Goal: Task Accomplishment & Management: Use online tool/utility

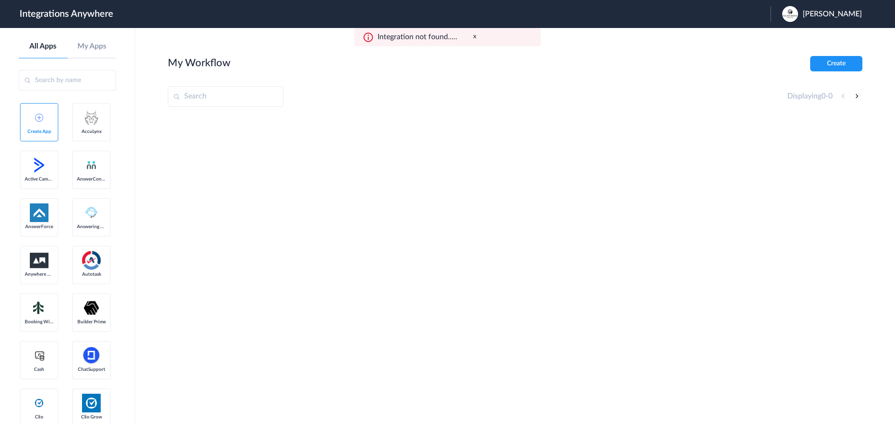
click at [824, 15] on span "Monica Driscoll" at bounding box center [832, 14] width 59 height 9
click at [798, 38] on link "Logout" at bounding box center [788, 38] width 20 height 7
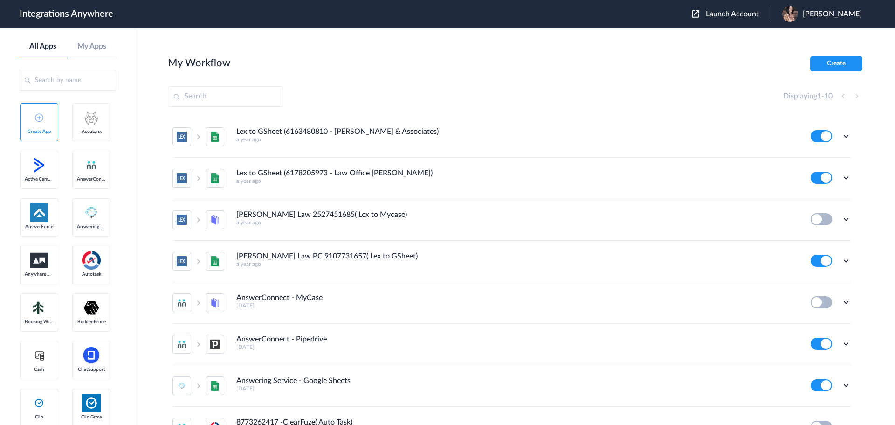
click at [744, 14] on span "Launch Account" at bounding box center [732, 13] width 53 height 7
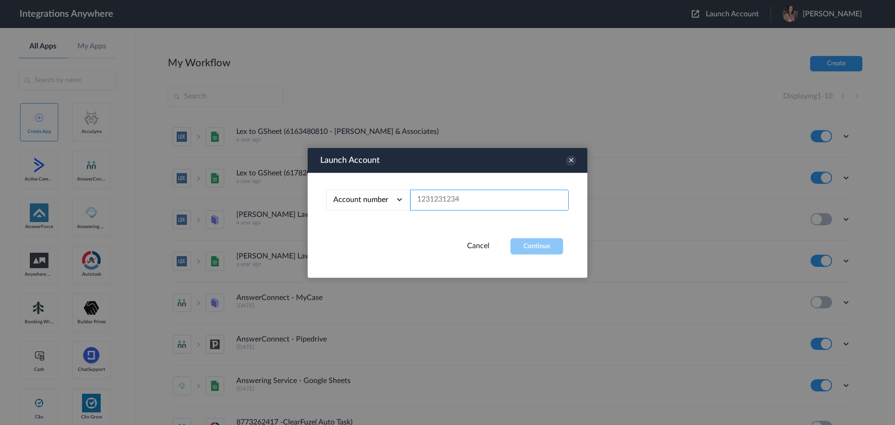
click at [490, 199] on input "text" at bounding box center [489, 199] width 159 height 21
paste input "9804122089"
type input "9804122089"
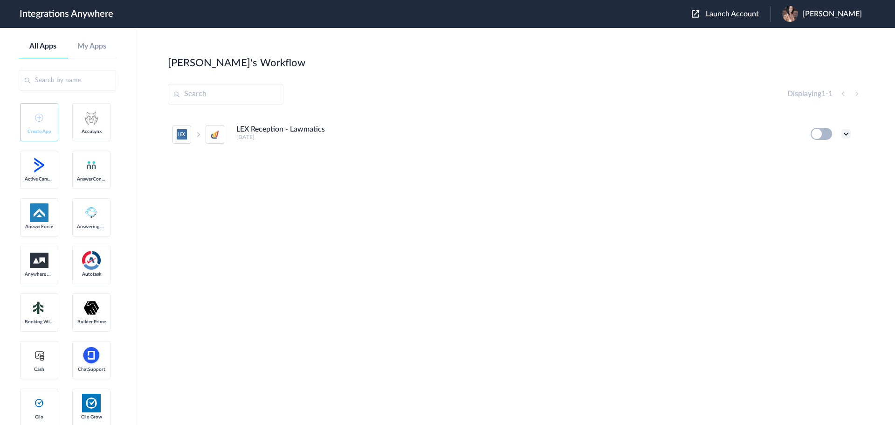
click at [843, 132] on icon at bounding box center [846, 133] width 9 height 9
click at [811, 154] on link "Edit" at bounding box center [809, 155] width 22 height 7
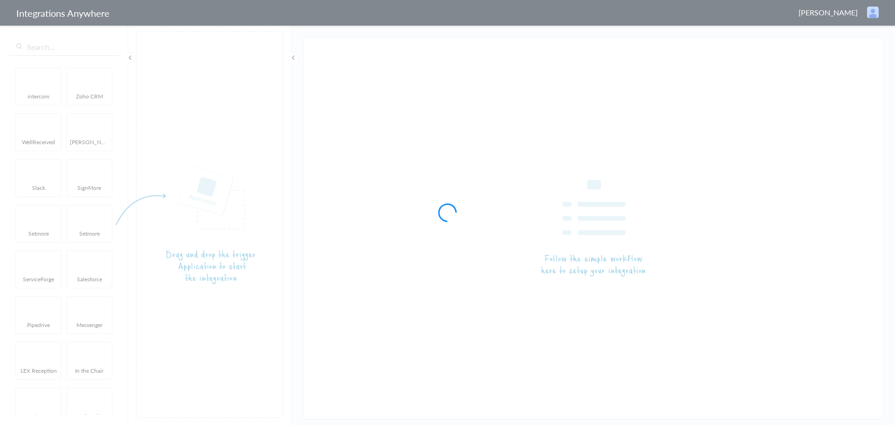
type input "LEX Reception - Lawmatics"
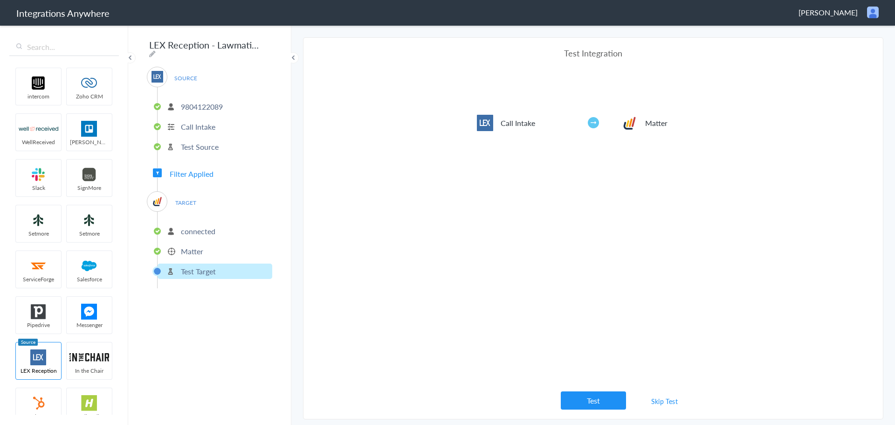
click at [193, 169] on span "Filter Applied" at bounding box center [192, 173] width 44 height 11
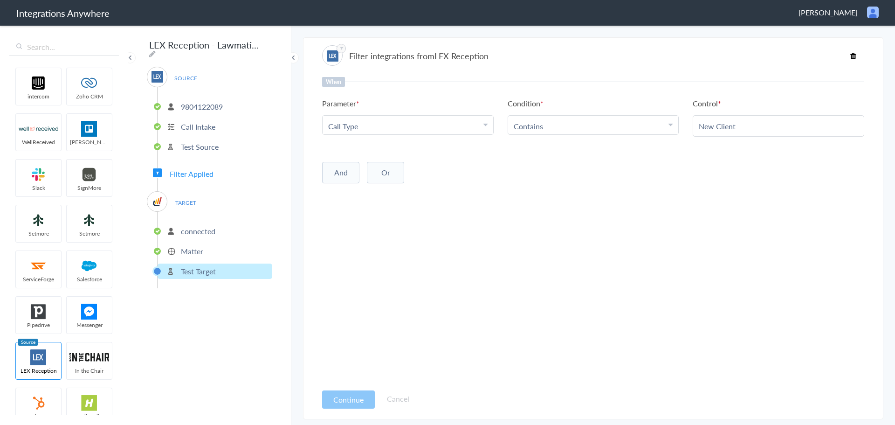
click at [572, 42] on article "Filter integrations from LEX Reception When Parameter Choose Parameter Call Typ…" at bounding box center [593, 228] width 542 height 373
click at [225, 103] on li "9804122089" at bounding box center [215, 106] width 115 height 15
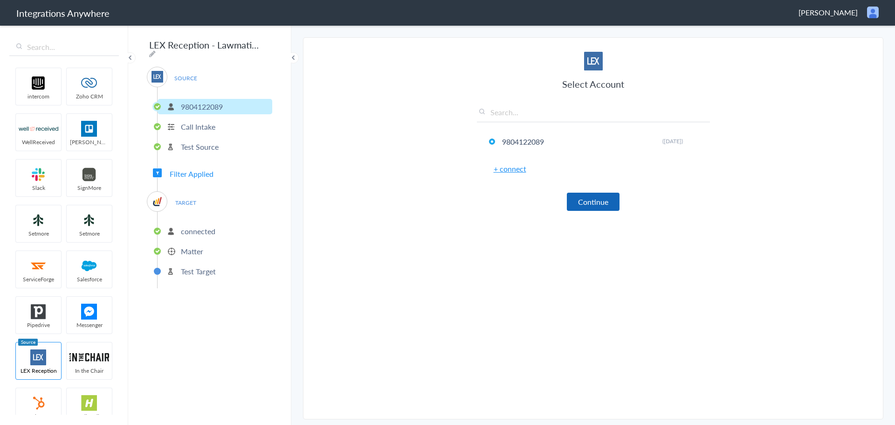
click at [588, 201] on button "Continue" at bounding box center [593, 202] width 53 height 18
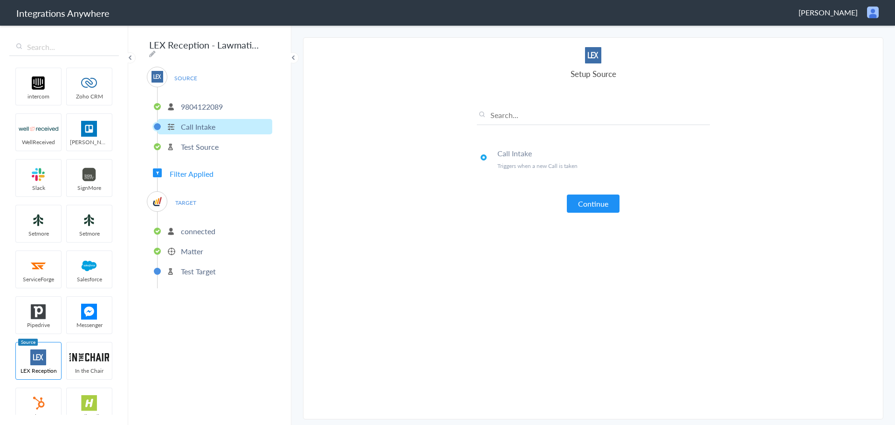
click at [588, 201] on button "Continue" at bounding box center [593, 203] width 53 height 18
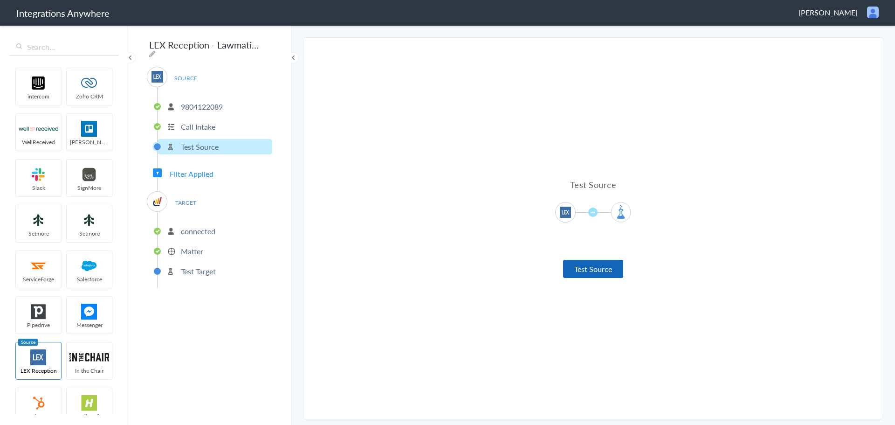
click at [585, 273] on button "Test Source" at bounding box center [593, 269] width 60 height 18
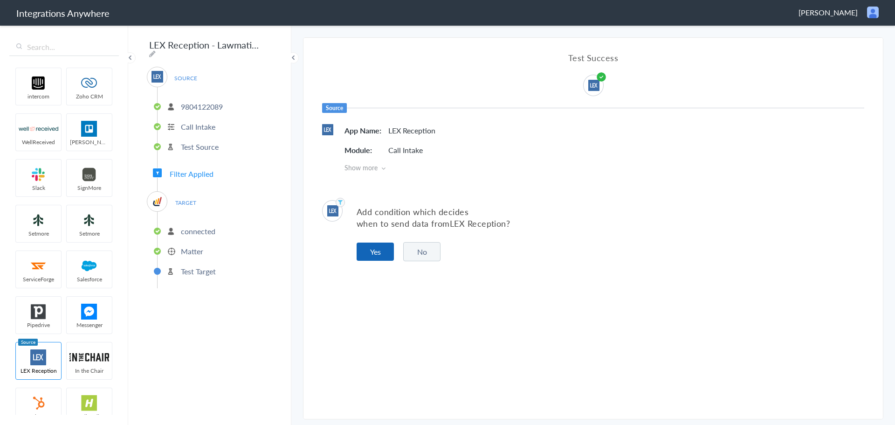
click at [369, 252] on button "Yes" at bounding box center [375, 252] width 37 height 18
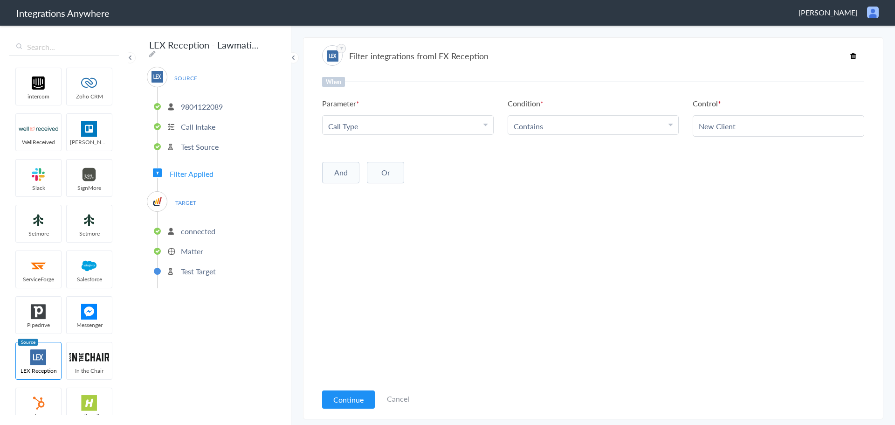
click at [483, 126] on Type "Call Type" at bounding box center [405, 126] width 155 height 11
click at [389, 162] on link "Is the caller a current client?" at bounding box center [408, 159] width 171 height 20
click at [736, 127] on input "New Client" at bounding box center [779, 126] width 160 height 11
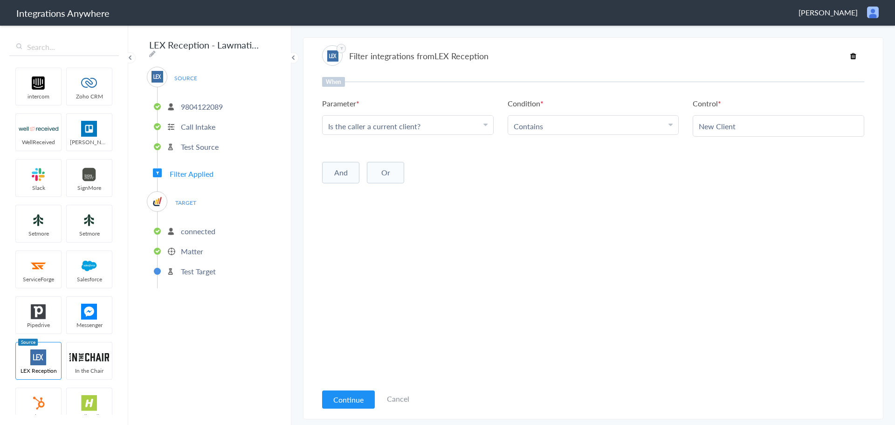
click at [736, 127] on input "New Client" at bounding box center [779, 126] width 160 height 11
paste input "o"
type input "No"
click at [634, 216] on div "When Parameter Choose Parameter Is the caller a current client? First Name Last…" at bounding box center [593, 230] width 542 height 306
click at [609, 251] on div "When Parameter Choose Parameter Is the caller a current client? First Name Last…" at bounding box center [593, 230] width 542 height 306
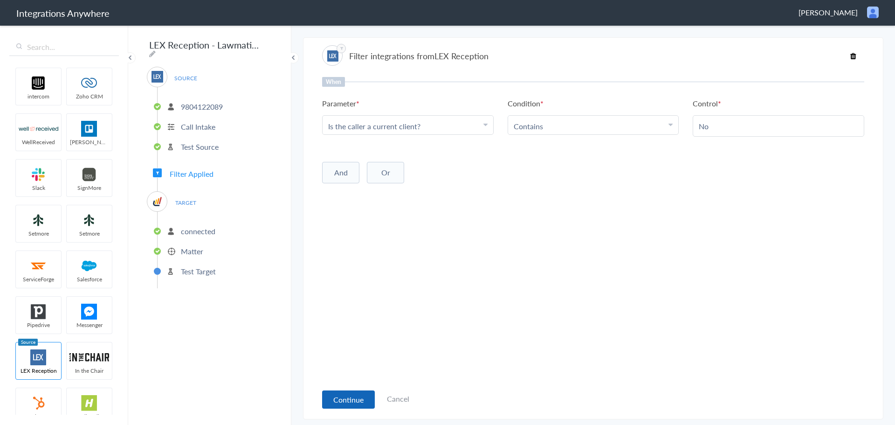
click at [347, 402] on button "Continue" at bounding box center [348, 399] width 53 height 18
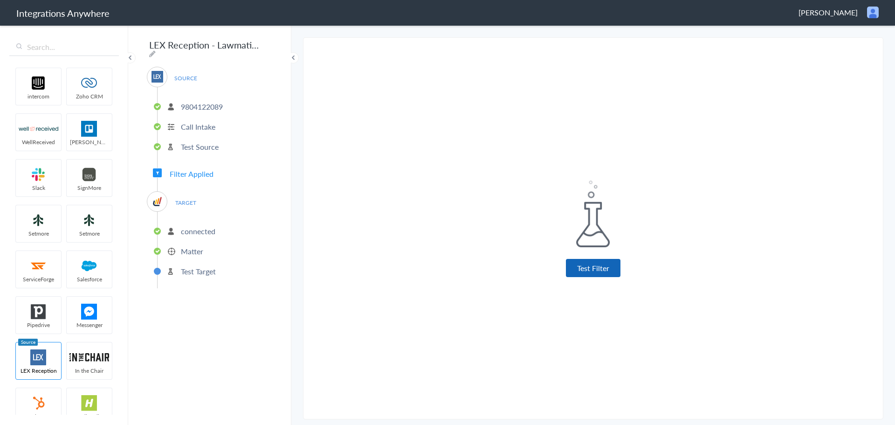
click at [586, 267] on button "Test Filter" at bounding box center [593, 268] width 55 height 18
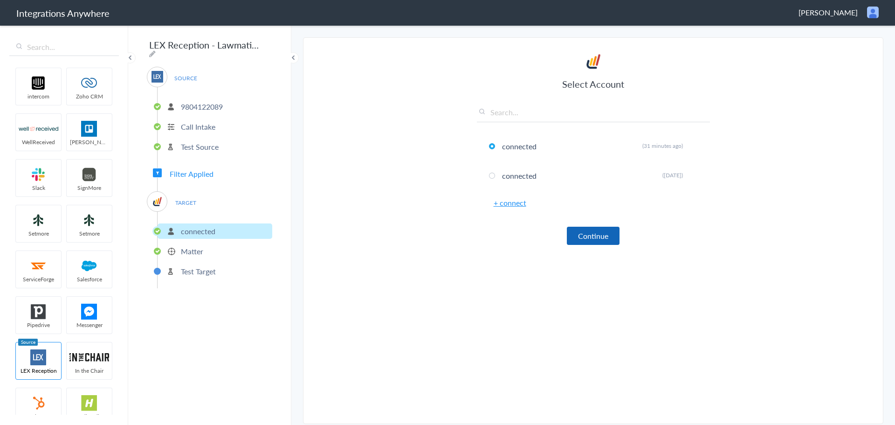
click at [575, 239] on button "Continue" at bounding box center [593, 236] width 53 height 18
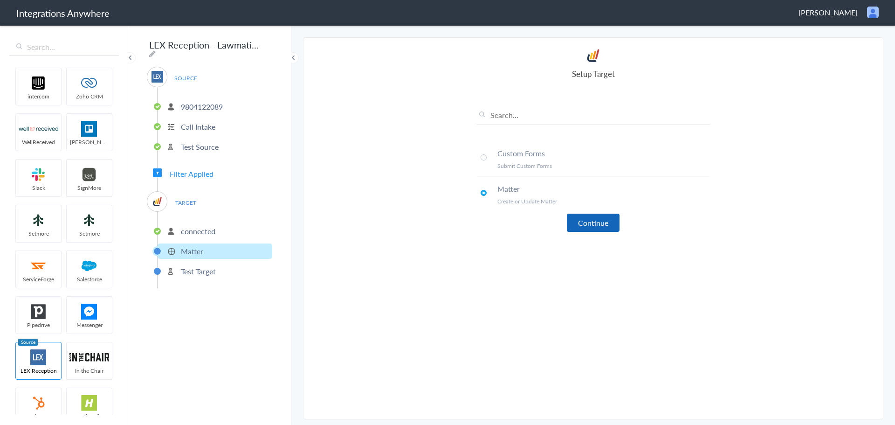
click at [588, 215] on button "Continue" at bounding box center [593, 223] width 53 height 18
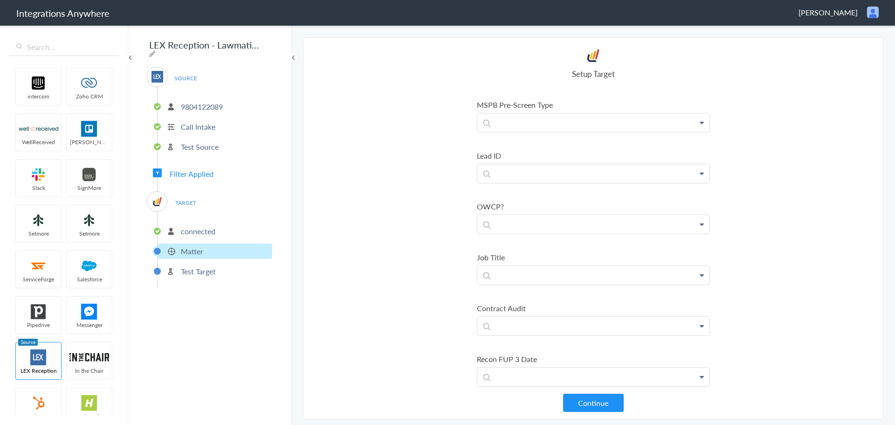
scroll to position [1119, 0]
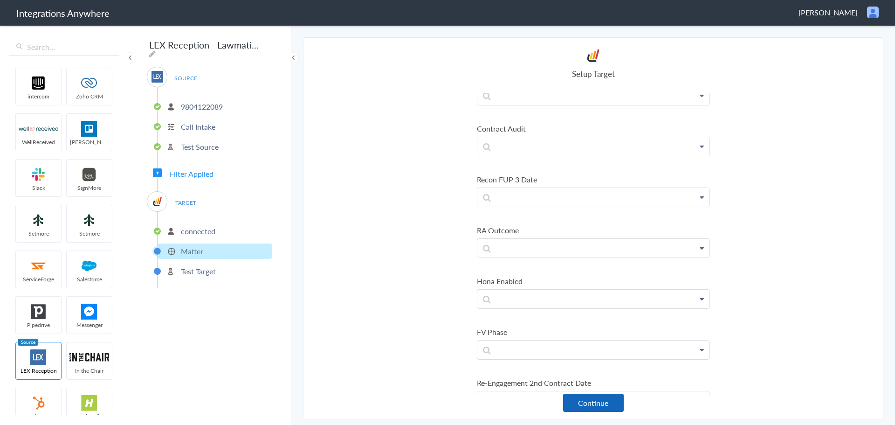
click at [591, 398] on button "Continue" at bounding box center [593, 403] width 61 height 18
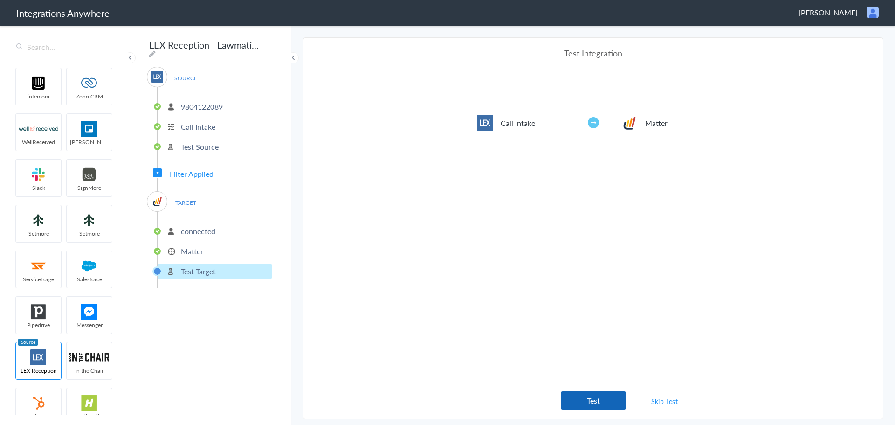
click at [591, 399] on button "Test" at bounding box center [593, 400] width 65 height 18
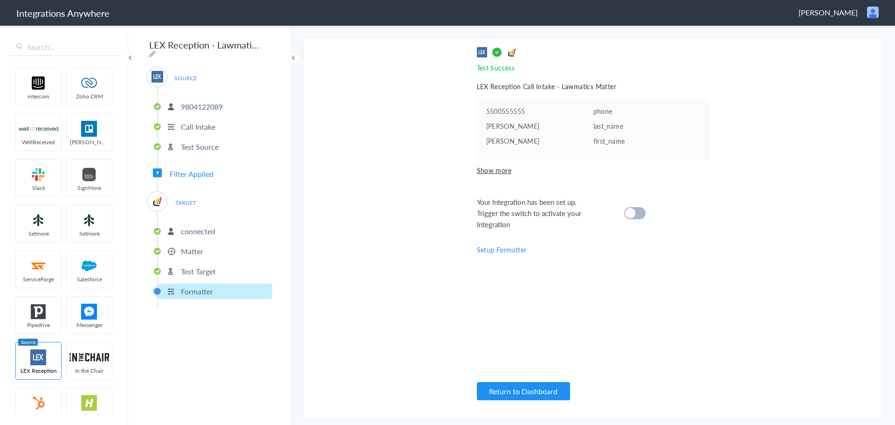
click at [638, 212] on div at bounding box center [635, 213] width 21 height 12
click at [469, 358] on section "Select Account 9804122089 Rename Delete ([DATE]) + connect Continue Setup Sourc…" at bounding box center [593, 228] width 581 height 382
